Goal: Task Accomplishment & Management: Use online tool/utility

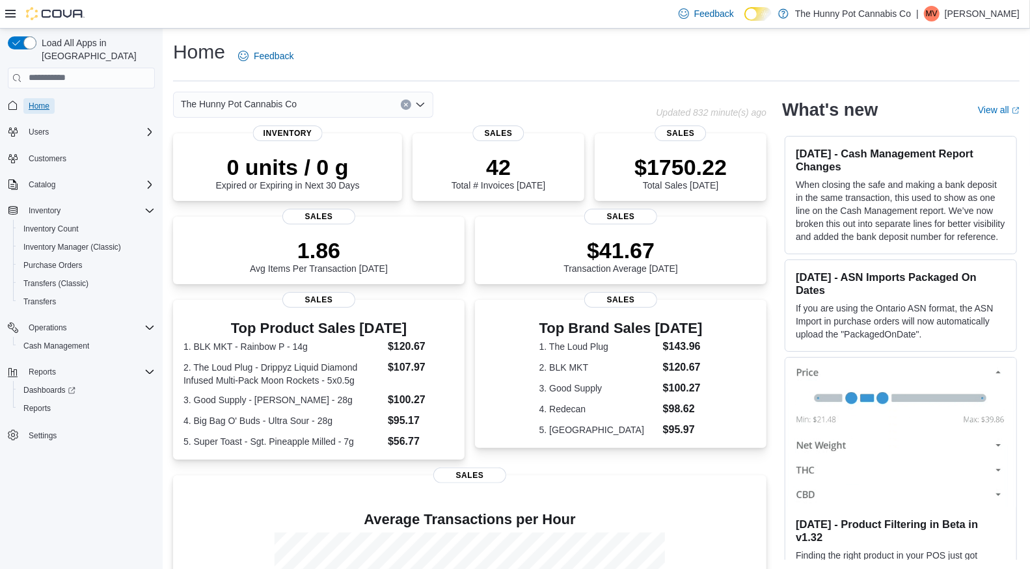
click at [42, 101] on span "Home" at bounding box center [39, 106] width 21 height 10
click at [46, 101] on span "Home" at bounding box center [39, 106] width 21 height 10
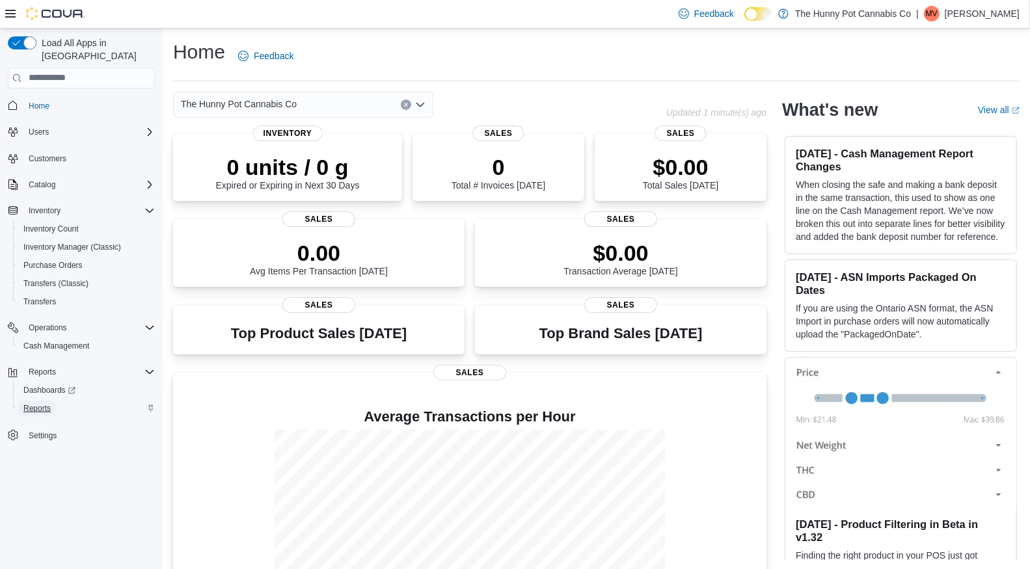
click at [50, 403] on span "Reports" at bounding box center [36, 408] width 27 height 10
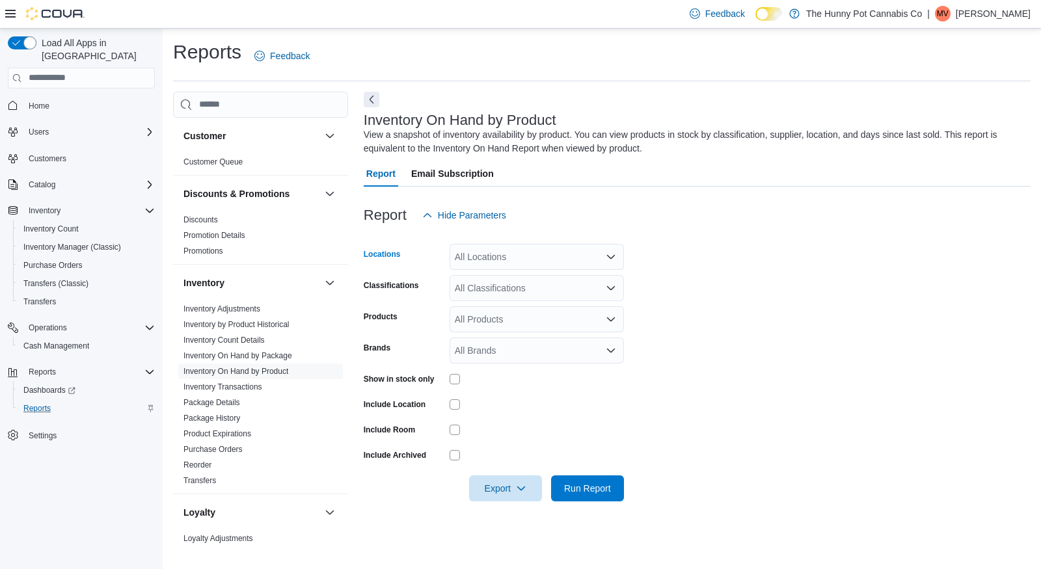
click at [475, 258] on div "All Locations" at bounding box center [536, 257] width 174 height 26
type input "***"
click at [490, 281] on span "334 Wellington Rd" at bounding box center [529, 279] width 90 height 13
click at [624, 389] on form "Locations 334 Wellington Rd Classifications All Classifications Products All Pr…" at bounding box center [697, 364] width 667 height 273
click at [517, 490] on icon "button" at bounding box center [521, 488] width 10 height 10
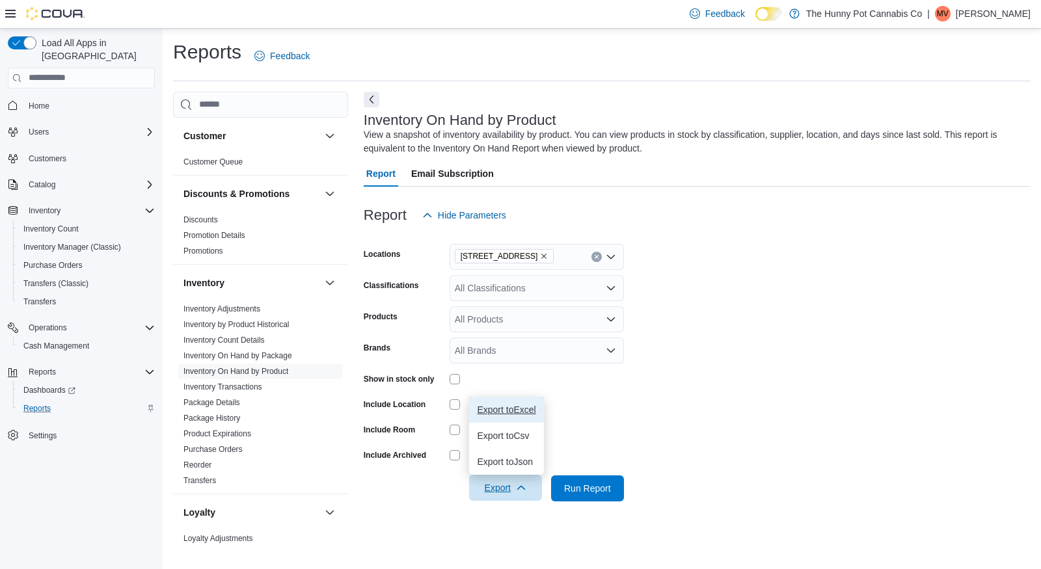
click at [523, 413] on span "Export to Excel" at bounding box center [506, 410] width 59 height 10
click at [45, 101] on span "Home" at bounding box center [39, 106] width 21 height 10
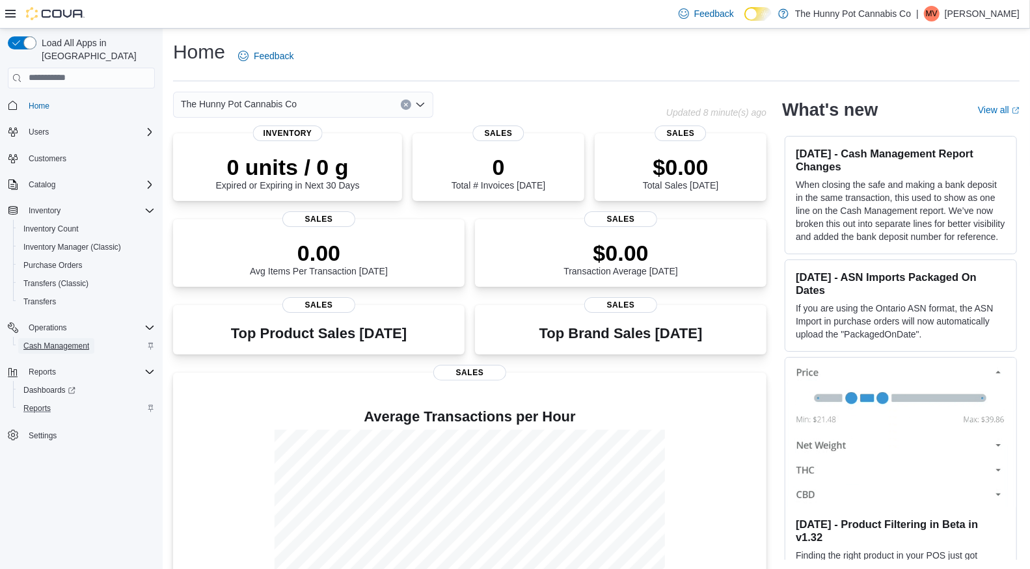
click at [73, 338] on span "Cash Management" at bounding box center [56, 346] width 66 height 16
